Goal: Information Seeking & Learning: Learn about a topic

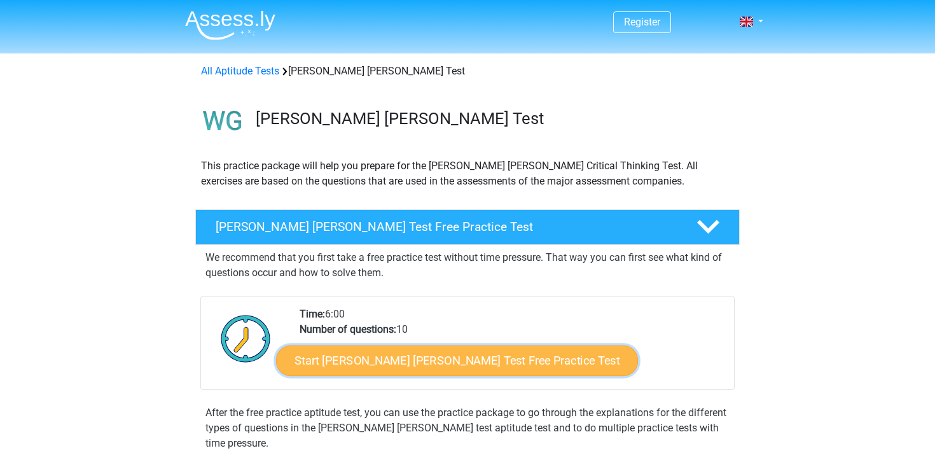
click at [397, 367] on link "Start Watson Glaser Test Free Practice Test" at bounding box center [457, 360] width 362 height 31
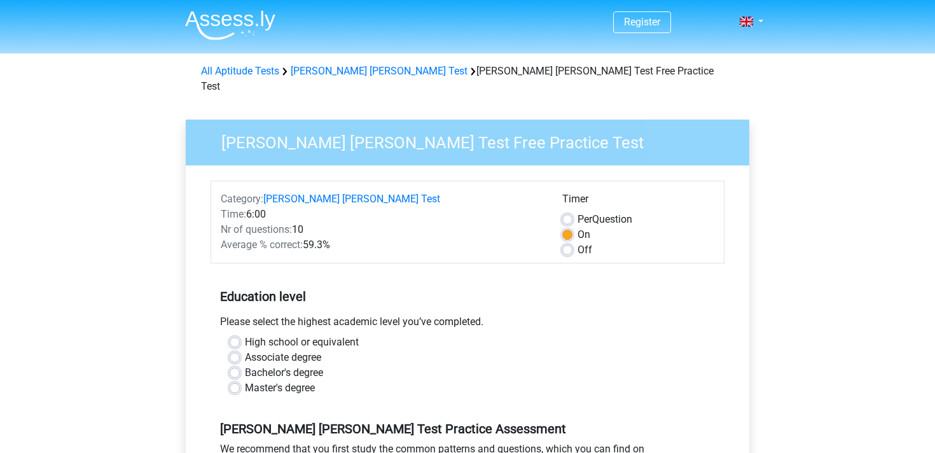
click at [245, 365] on label "Bachelor's degree" at bounding box center [284, 372] width 78 height 15
click at [233, 365] on input "Bachelor's degree" at bounding box center [235, 371] width 10 height 13
radio input "true"
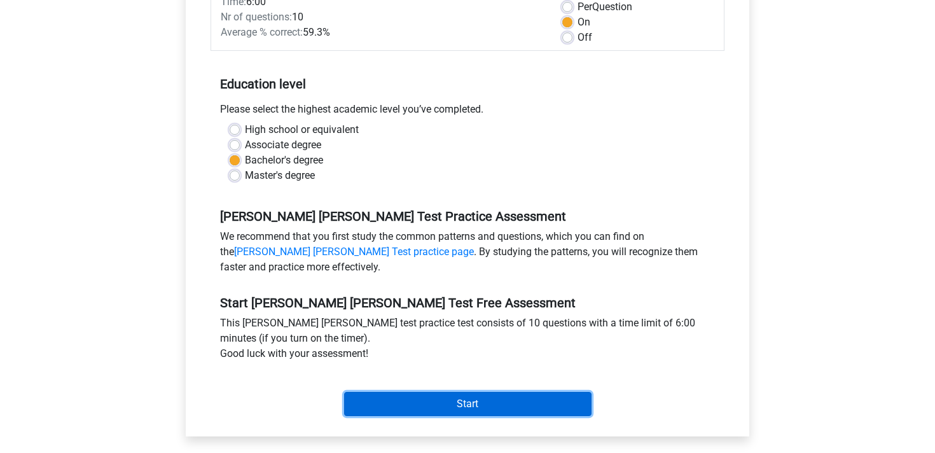
click at [366, 396] on input "Start" at bounding box center [467, 404] width 247 height 24
click at [455, 399] on input "Start" at bounding box center [467, 404] width 247 height 24
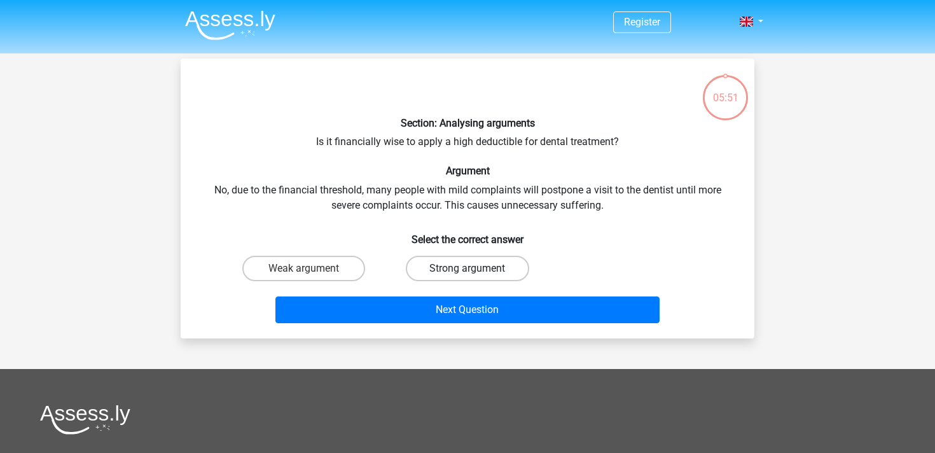
click at [441, 270] on label "Strong argument" at bounding box center [467, 268] width 123 height 25
click at [467, 270] on input "Strong argument" at bounding box center [471, 272] width 8 height 8
radio input "true"
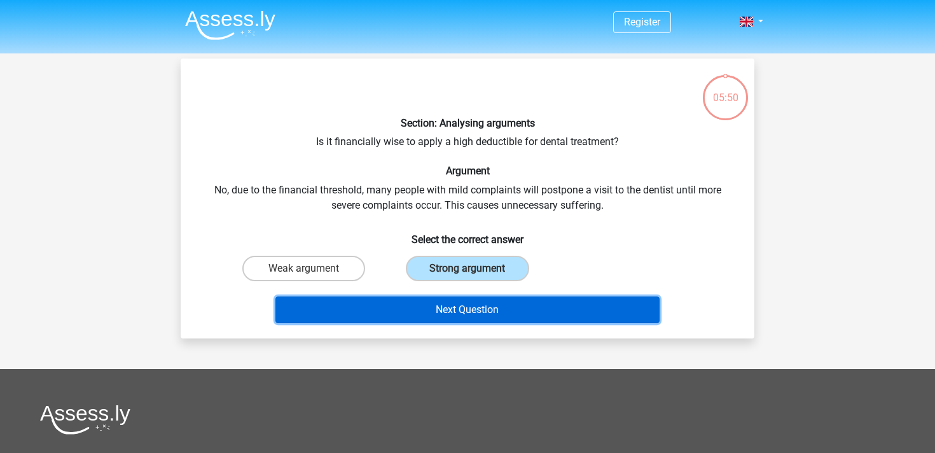
click at [443, 318] on button "Next Question" at bounding box center [467, 309] width 385 height 27
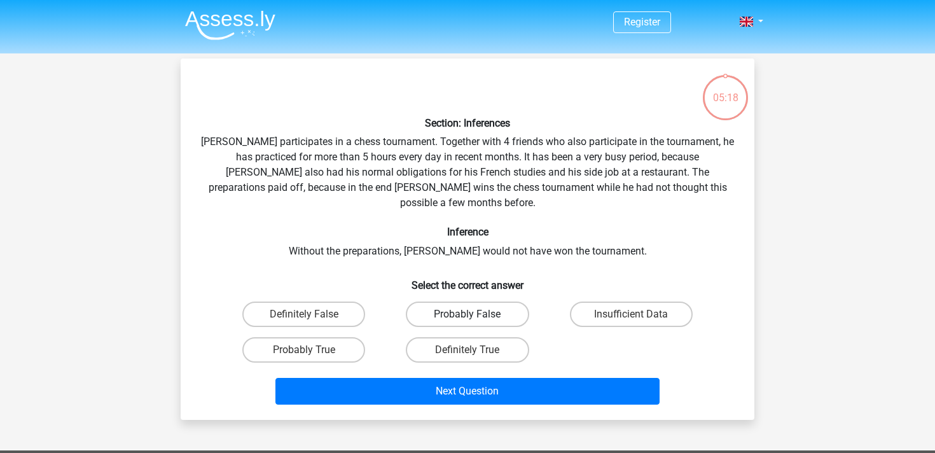
click at [491, 301] on label "Probably False" at bounding box center [467, 313] width 123 height 25
click at [476, 314] on input "Probably False" at bounding box center [471, 318] width 8 height 8
radio input "true"
